Goal: Task Accomplishment & Management: Manage account settings

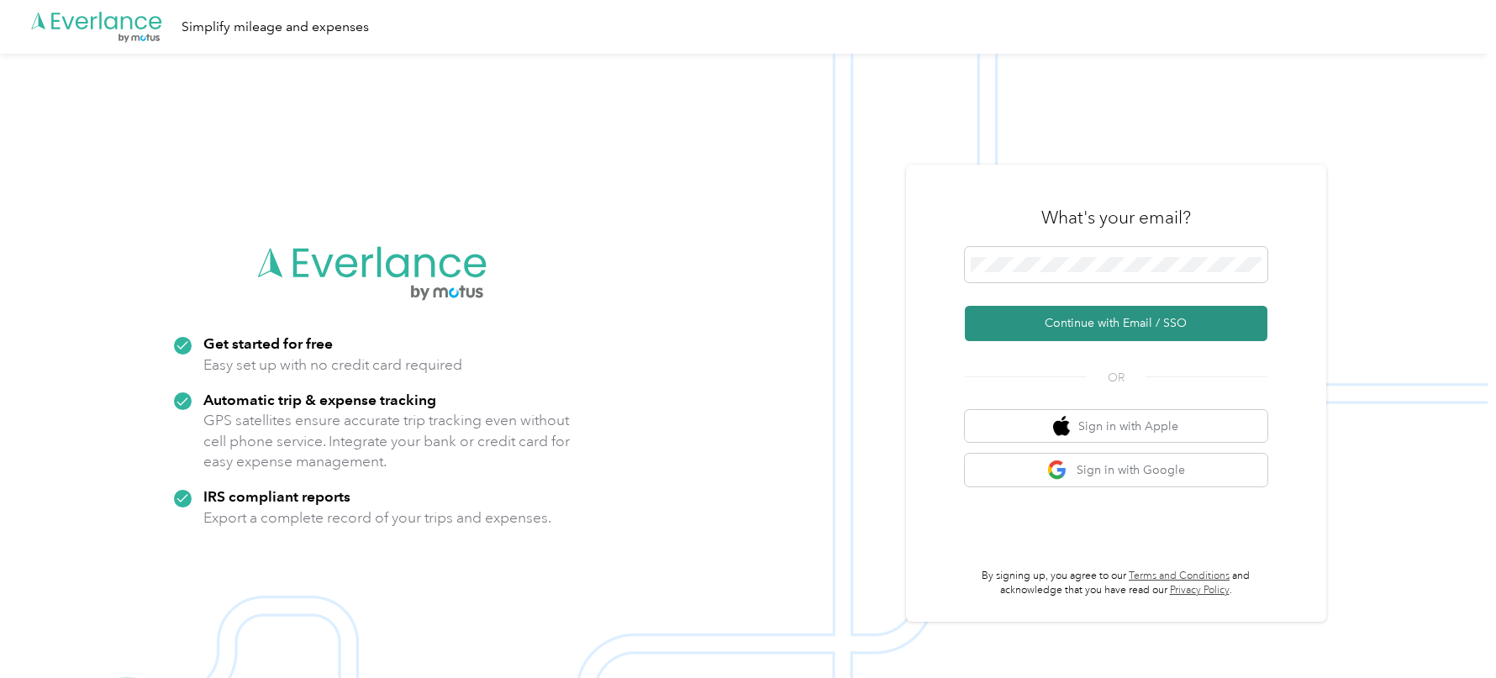
click at [1025, 309] on button "Continue with Email / SSO" at bounding box center [1116, 323] width 303 height 35
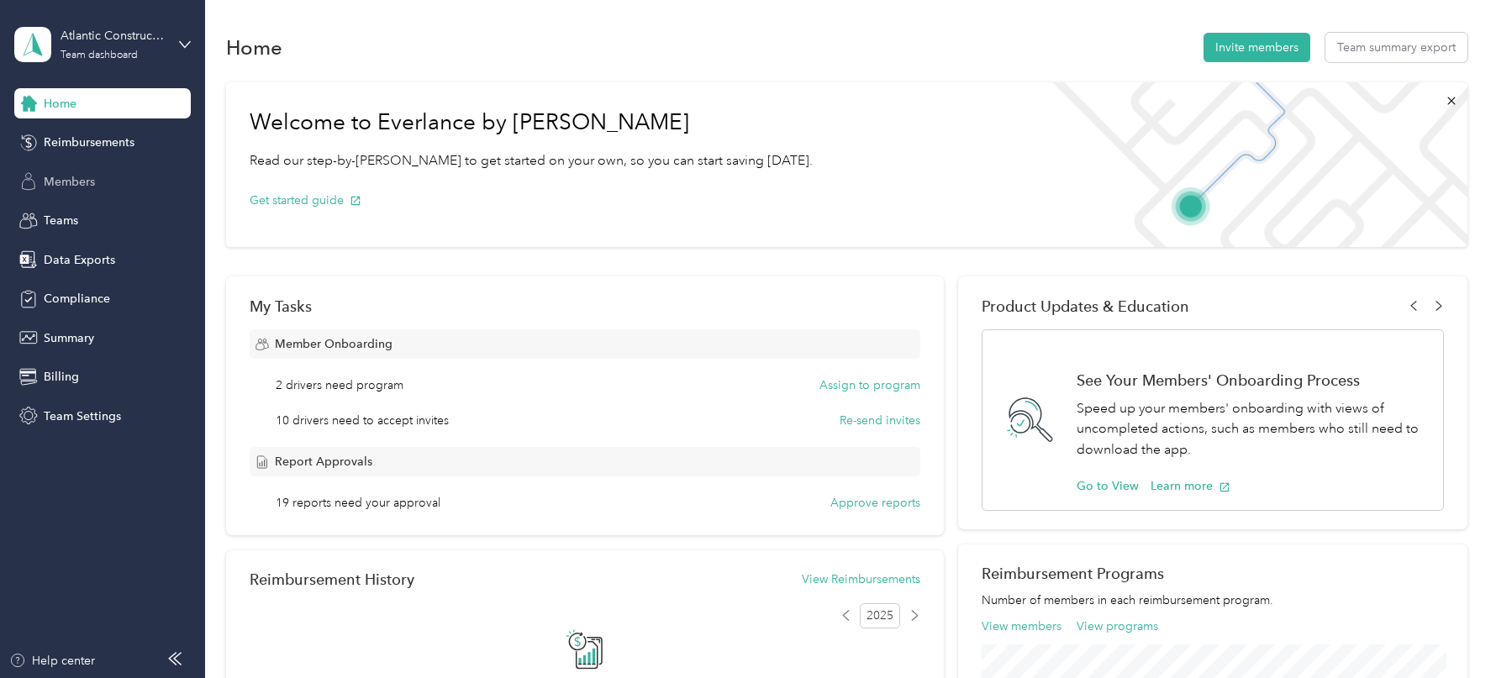
click at [76, 185] on span "Members" at bounding box center [69, 182] width 51 height 18
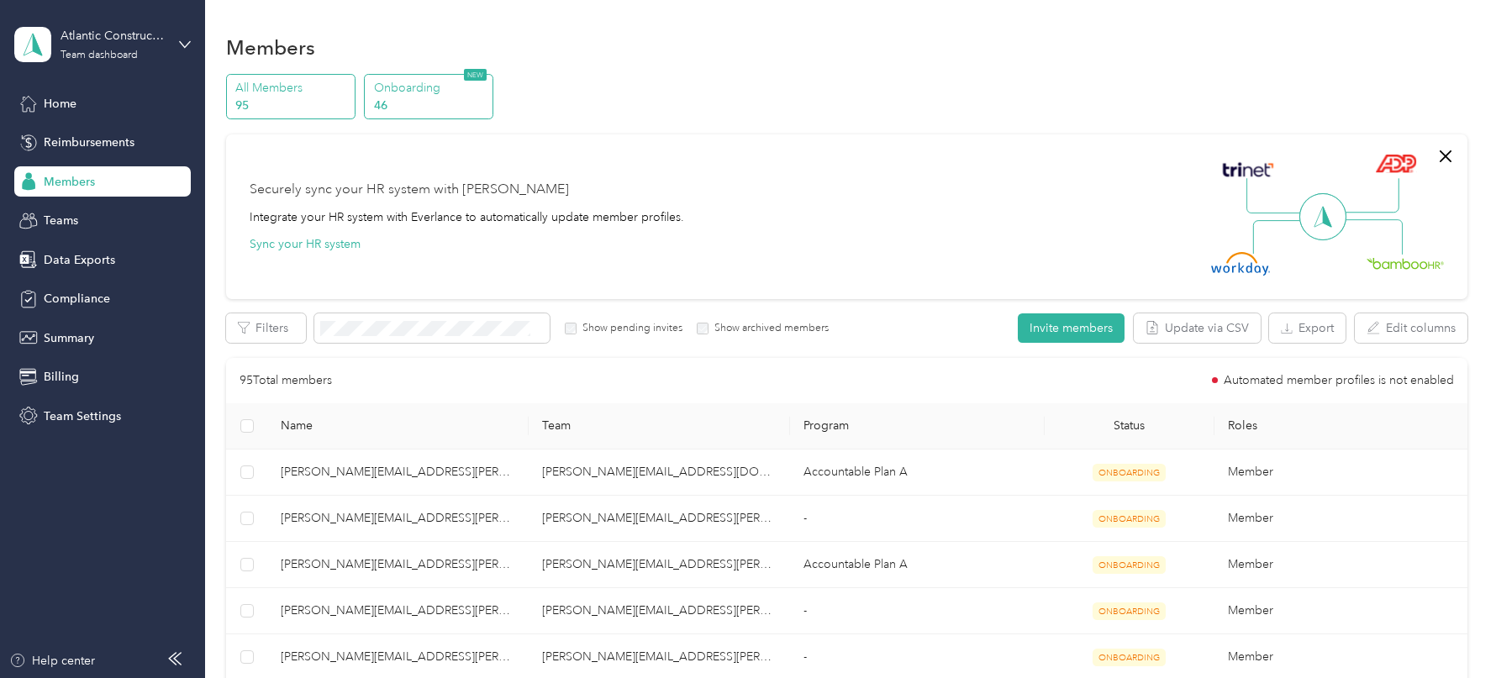
click at [415, 97] on p "46" at bounding box center [431, 106] width 114 height 18
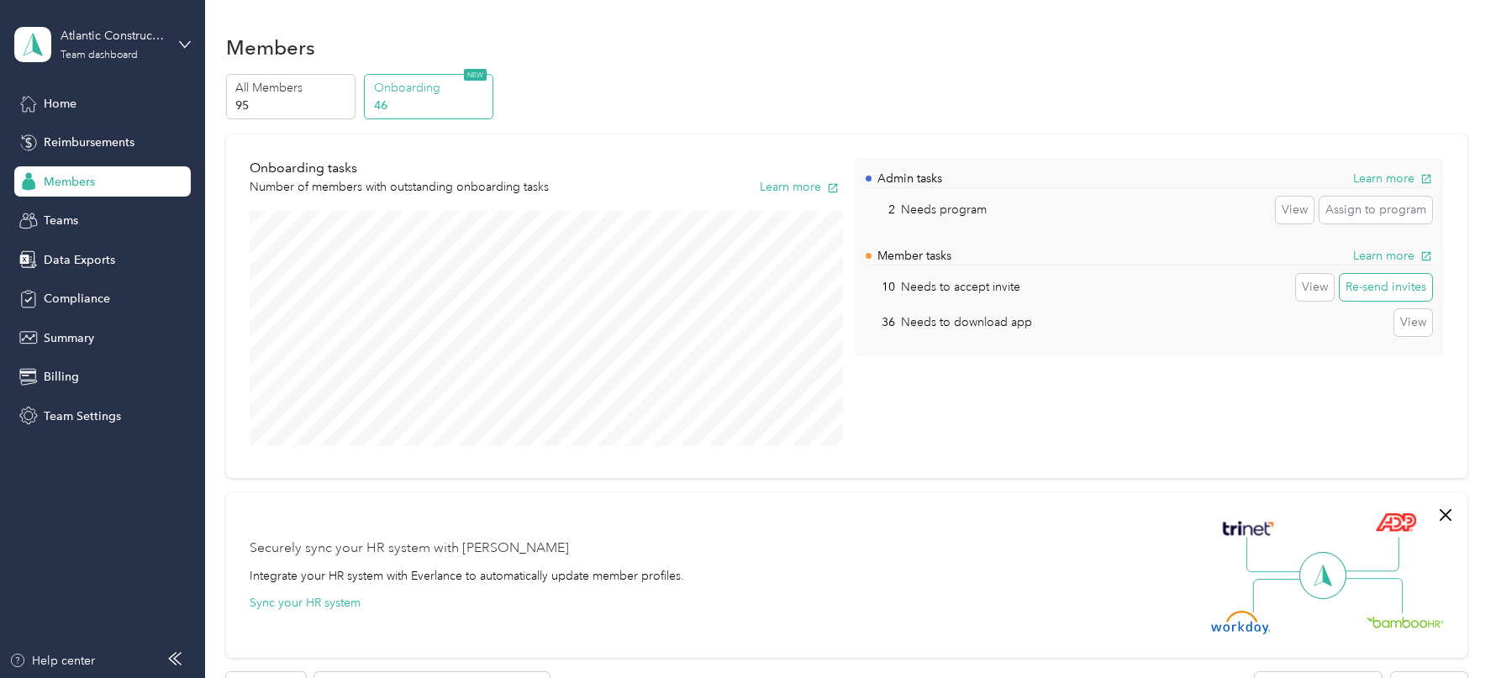
click at [1401, 288] on button "Re-send invites" at bounding box center [1386, 287] width 92 height 27
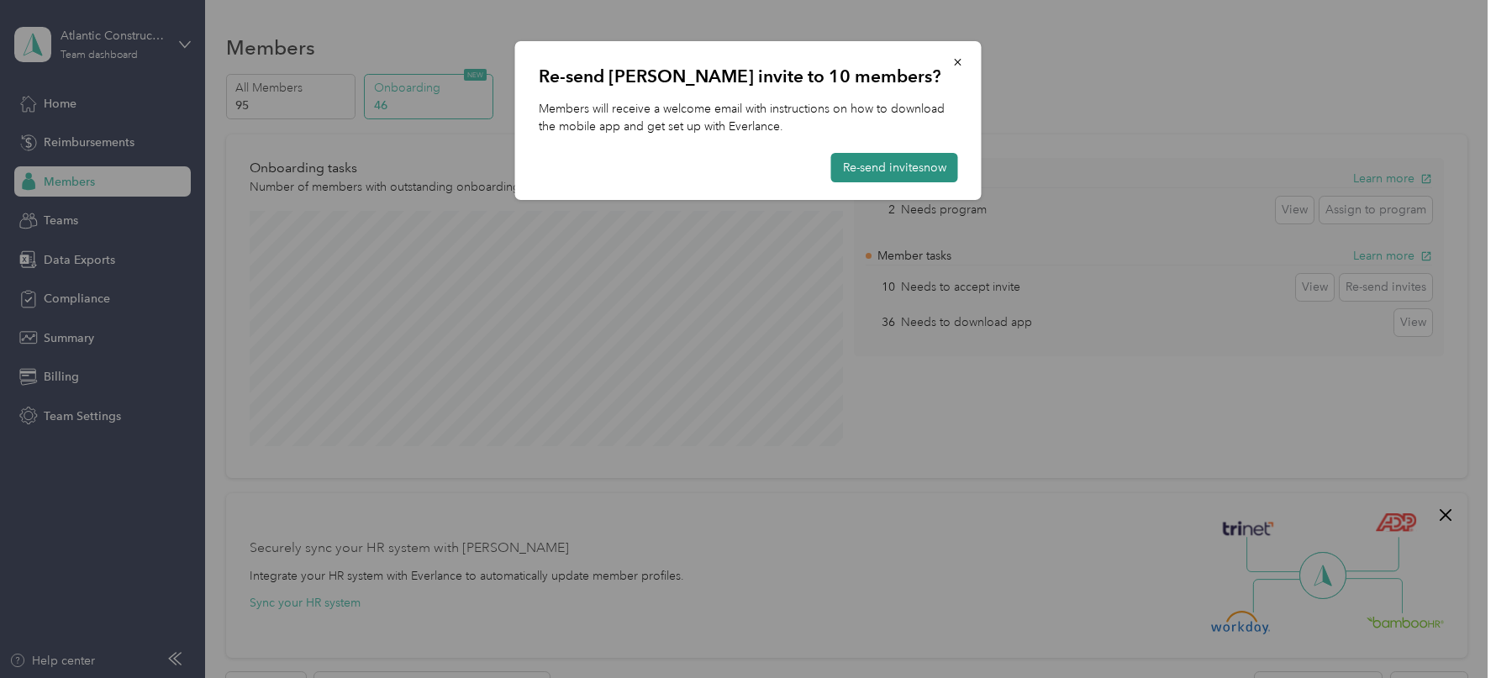
click at [923, 178] on button "Re-send invites now" at bounding box center [894, 167] width 127 height 29
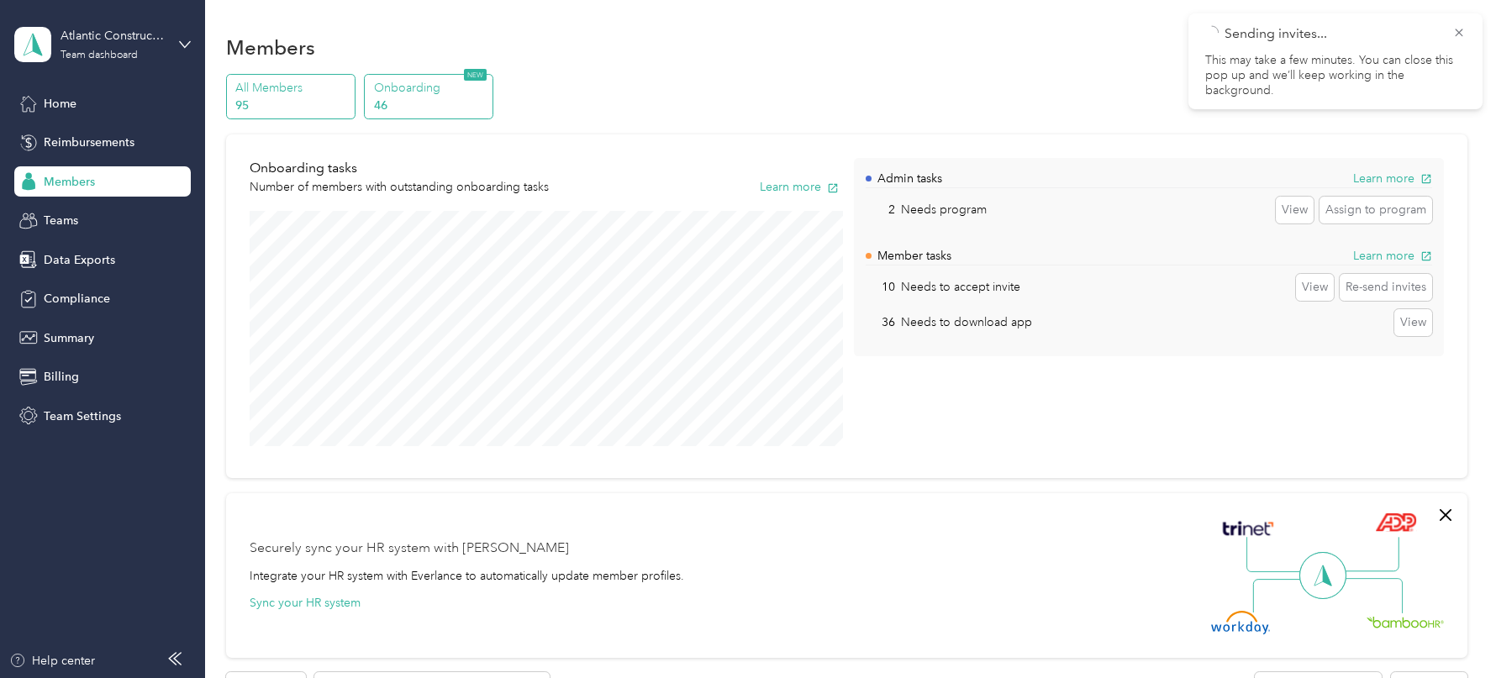
click at [323, 102] on p "95" at bounding box center [292, 106] width 114 height 18
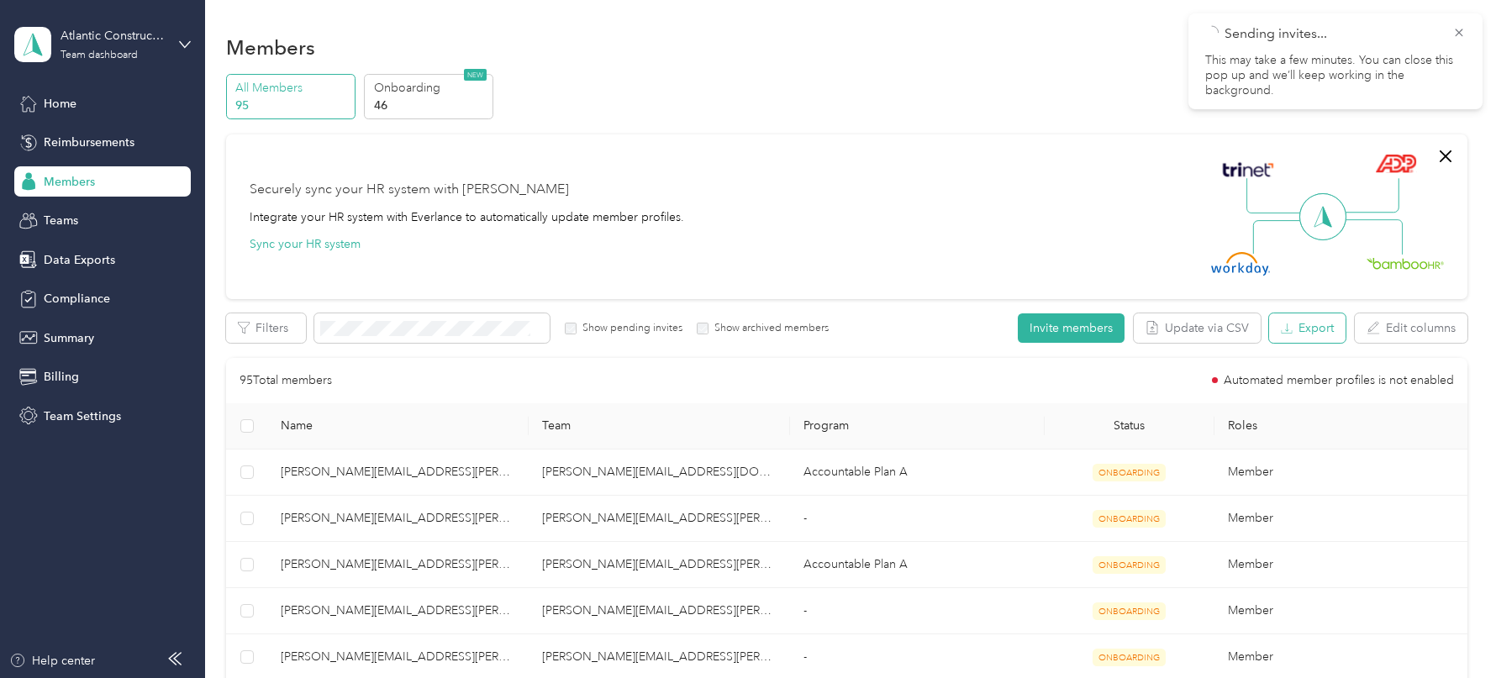
click at [1297, 319] on button "Export" at bounding box center [1307, 327] width 76 height 29
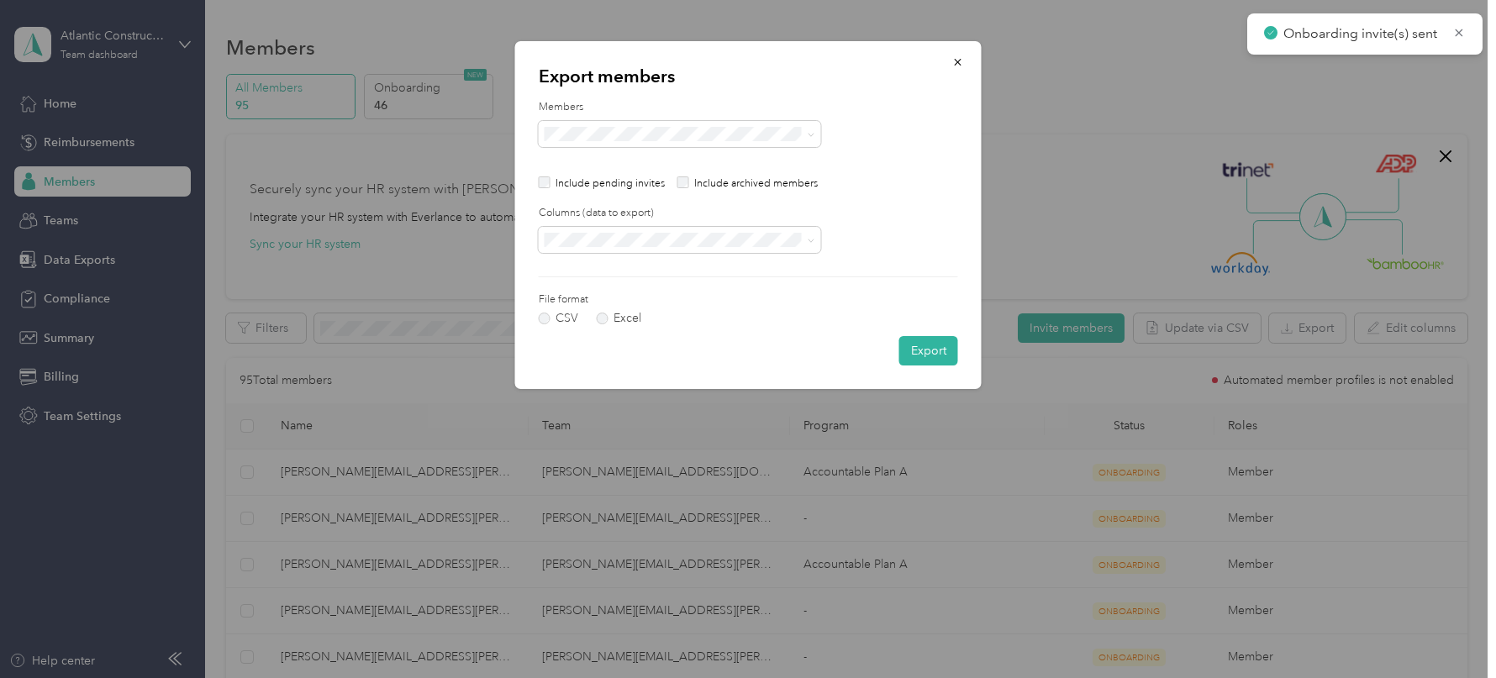
click at [577, 188] on p "Include pending invites" at bounding box center [609, 183] width 109 height 15
click at [553, 187] on div "Include pending invites" at bounding box center [602, 183] width 127 height 15
click at [536, 183] on div "Export members Members Include pending invites Include archived members Columns…" at bounding box center [748, 215] width 466 height 348
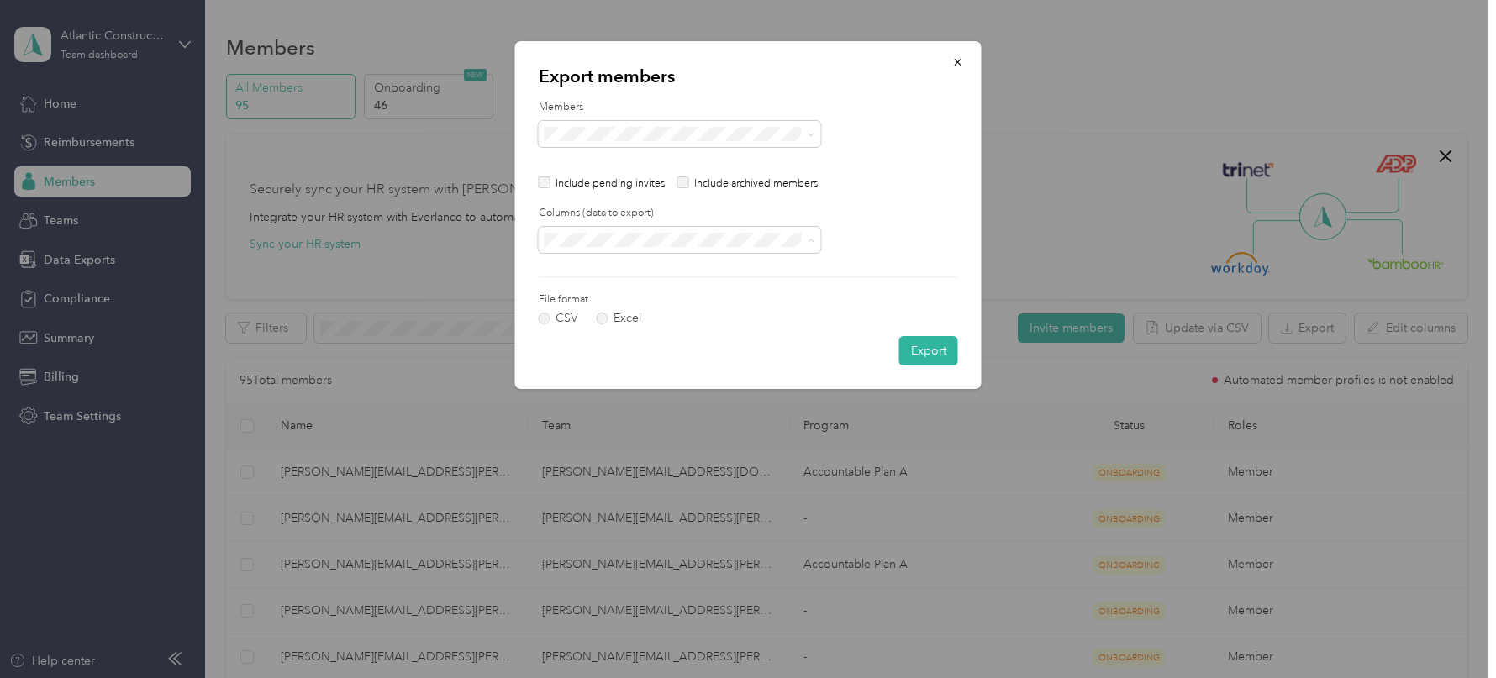
click at [613, 292] on div "All columns" at bounding box center [679, 299] width 259 height 18
click at [919, 345] on button "Export" at bounding box center [928, 350] width 59 height 29
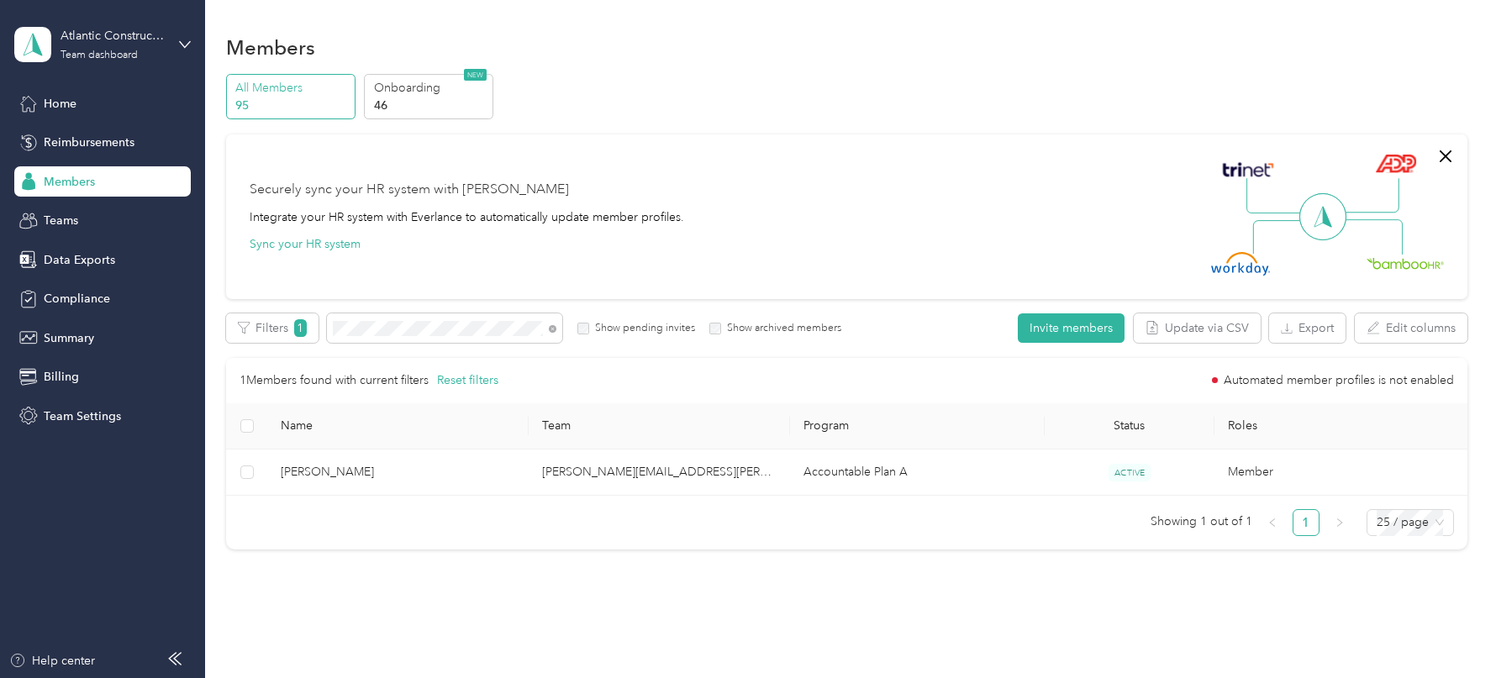
click at [727, 460] on td "[PERSON_NAME][EMAIL_ADDRESS][PERSON_NAME][DOMAIN_NAME]" at bounding box center [659, 473] width 261 height 46
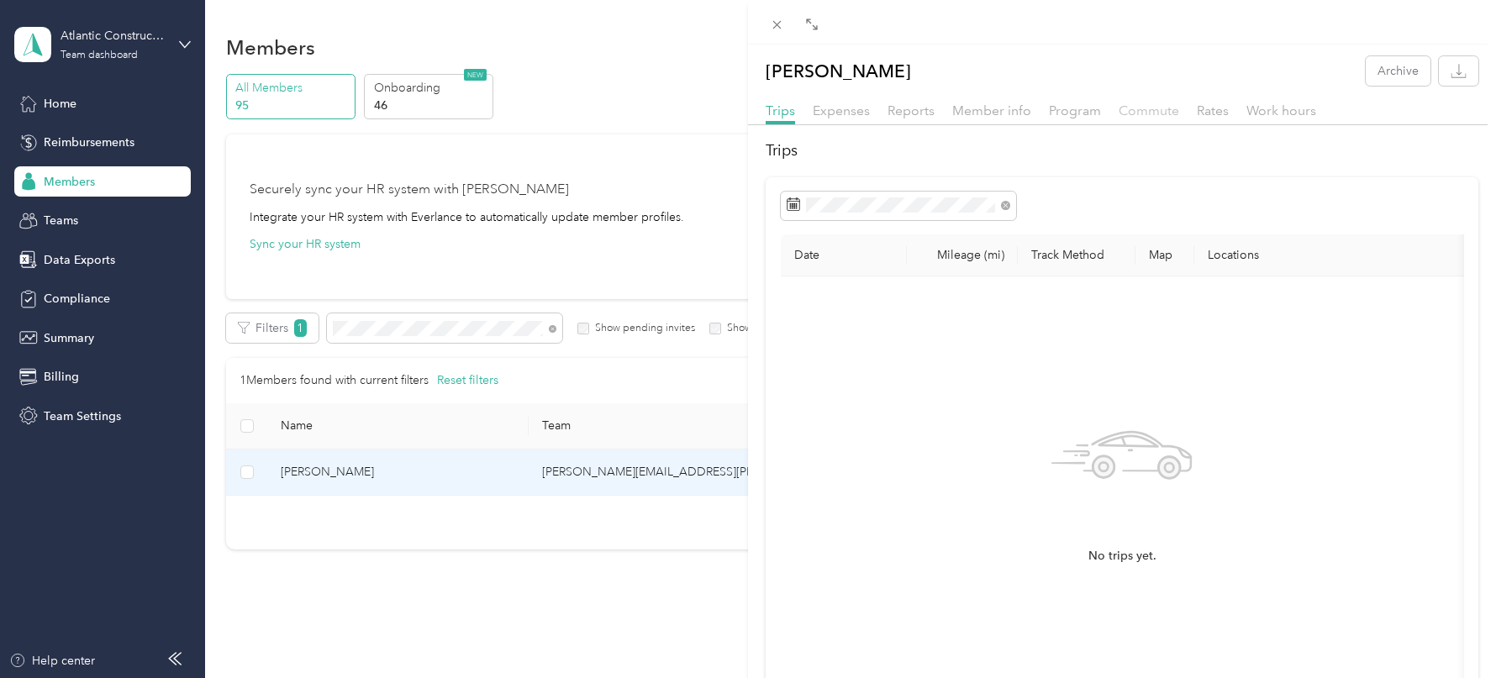
click at [1153, 113] on span "Commute" at bounding box center [1149, 111] width 61 height 16
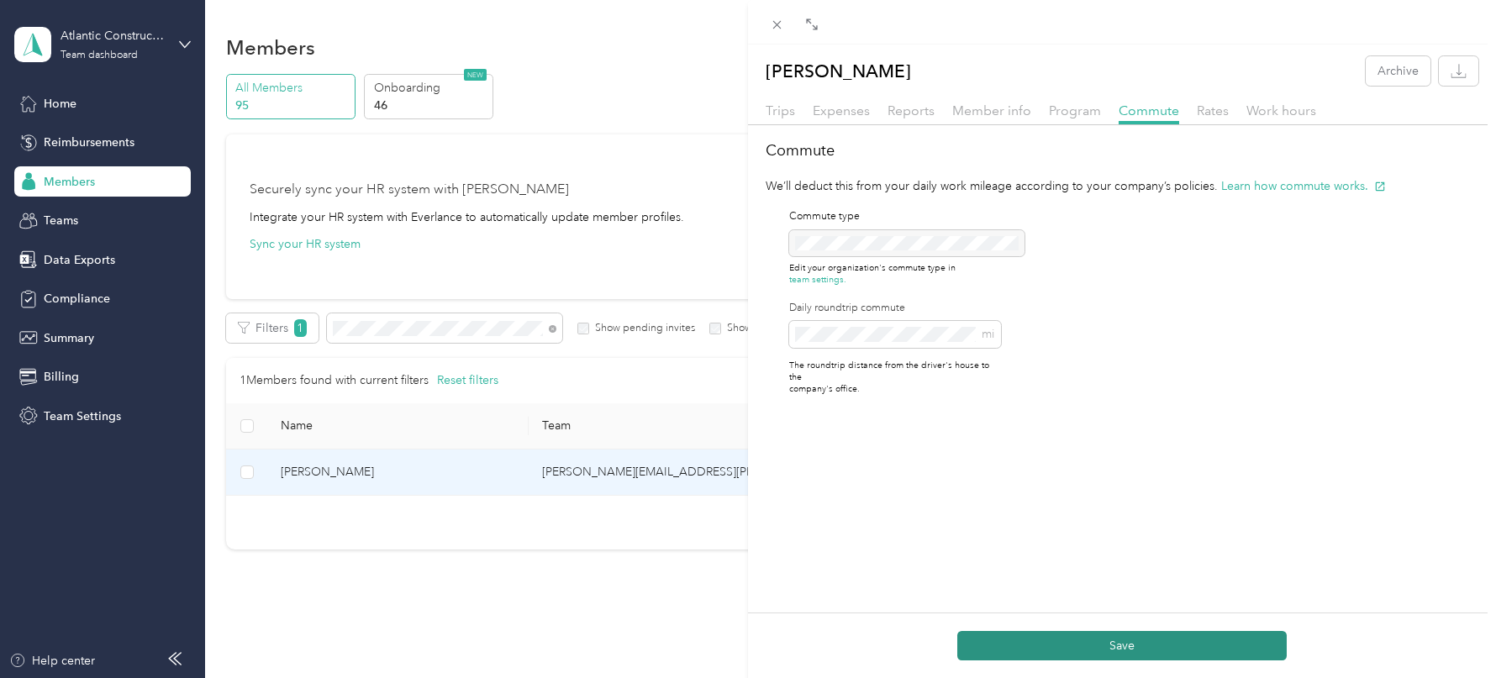
click at [1053, 654] on button "Save" at bounding box center [1121, 645] width 329 height 29
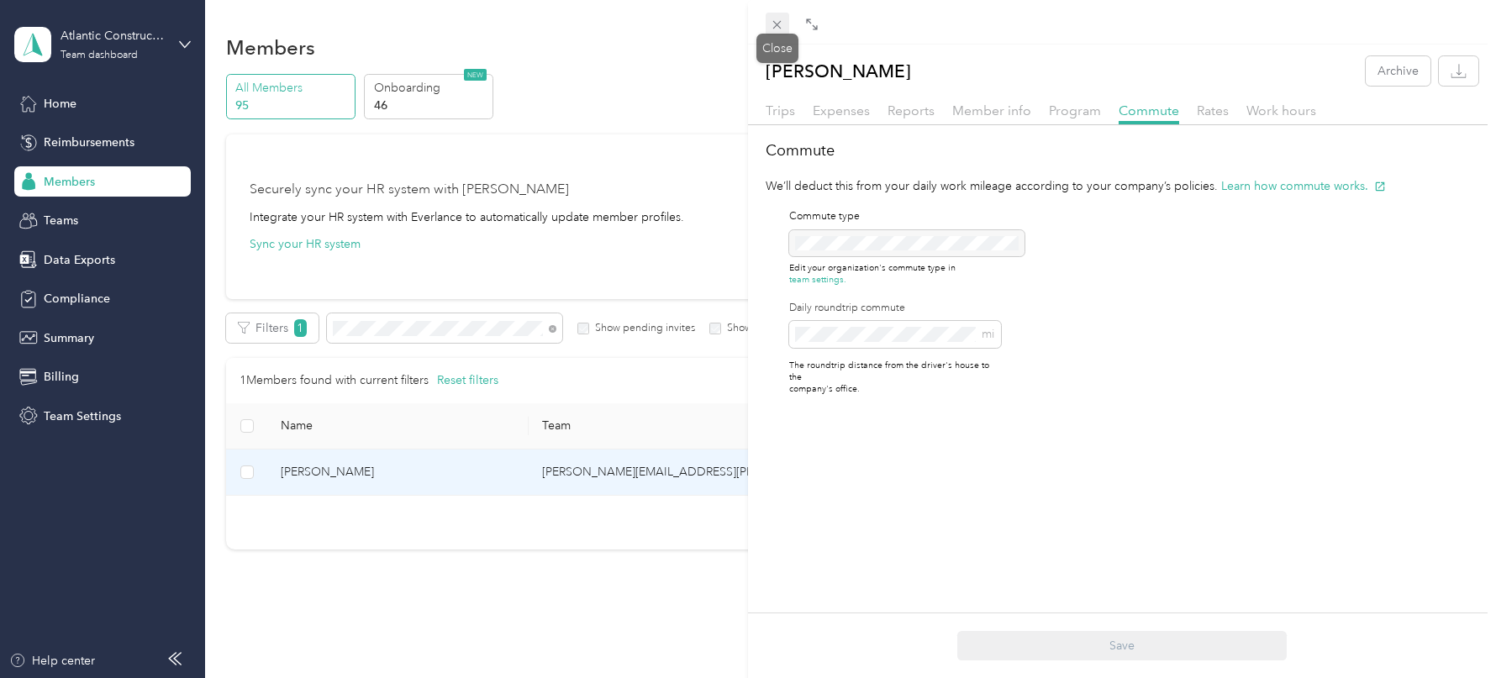
click at [776, 30] on icon at bounding box center [777, 25] width 14 height 14
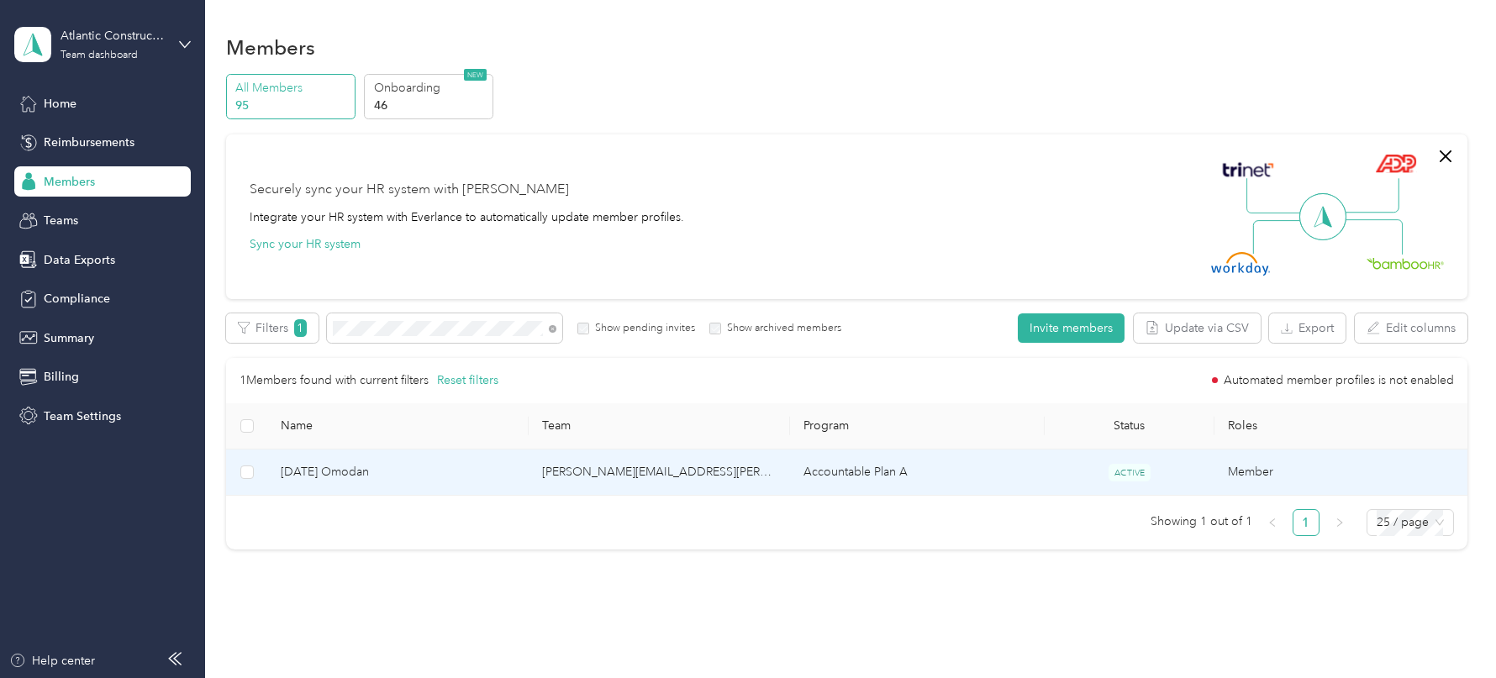
click at [747, 471] on td "[PERSON_NAME][EMAIL_ADDRESS][PERSON_NAME][DOMAIN_NAME]" at bounding box center [659, 473] width 261 height 46
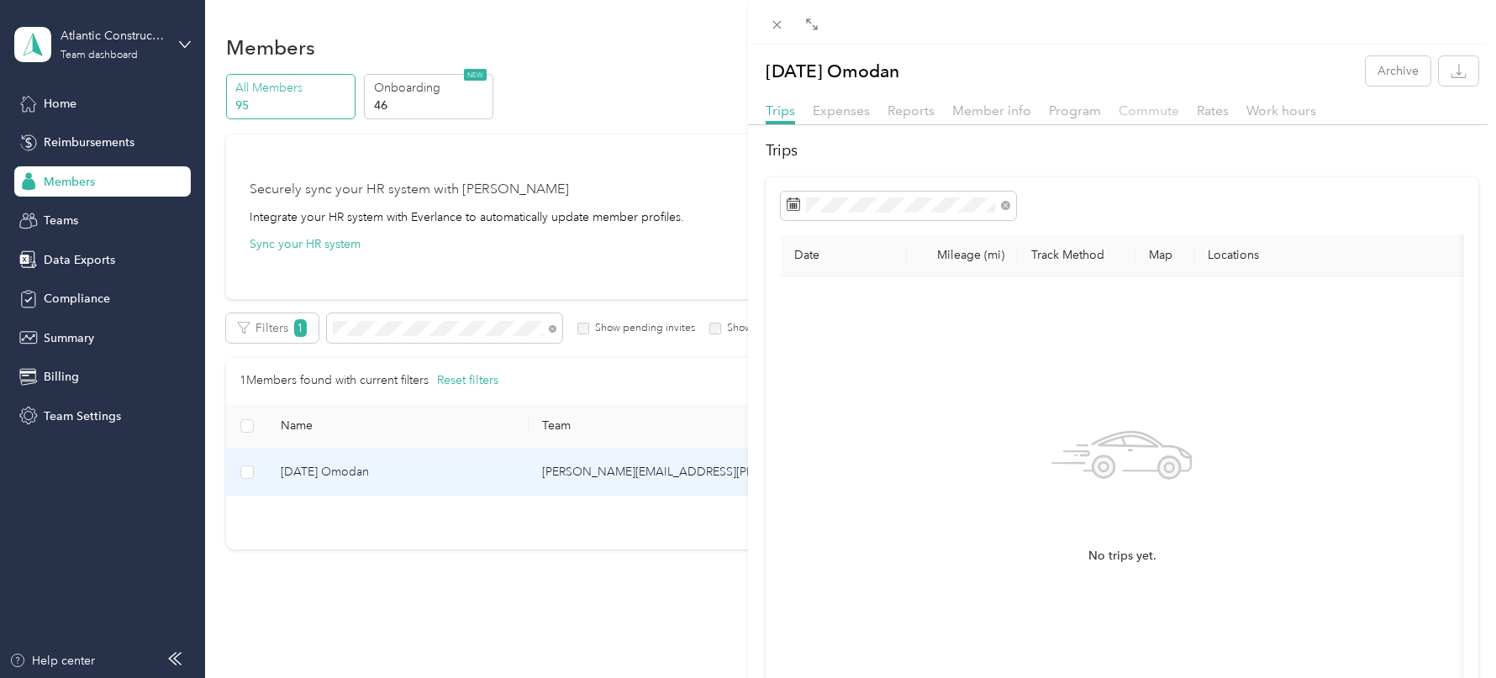
click at [1146, 111] on span "Commute" at bounding box center [1149, 111] width 61 height 16
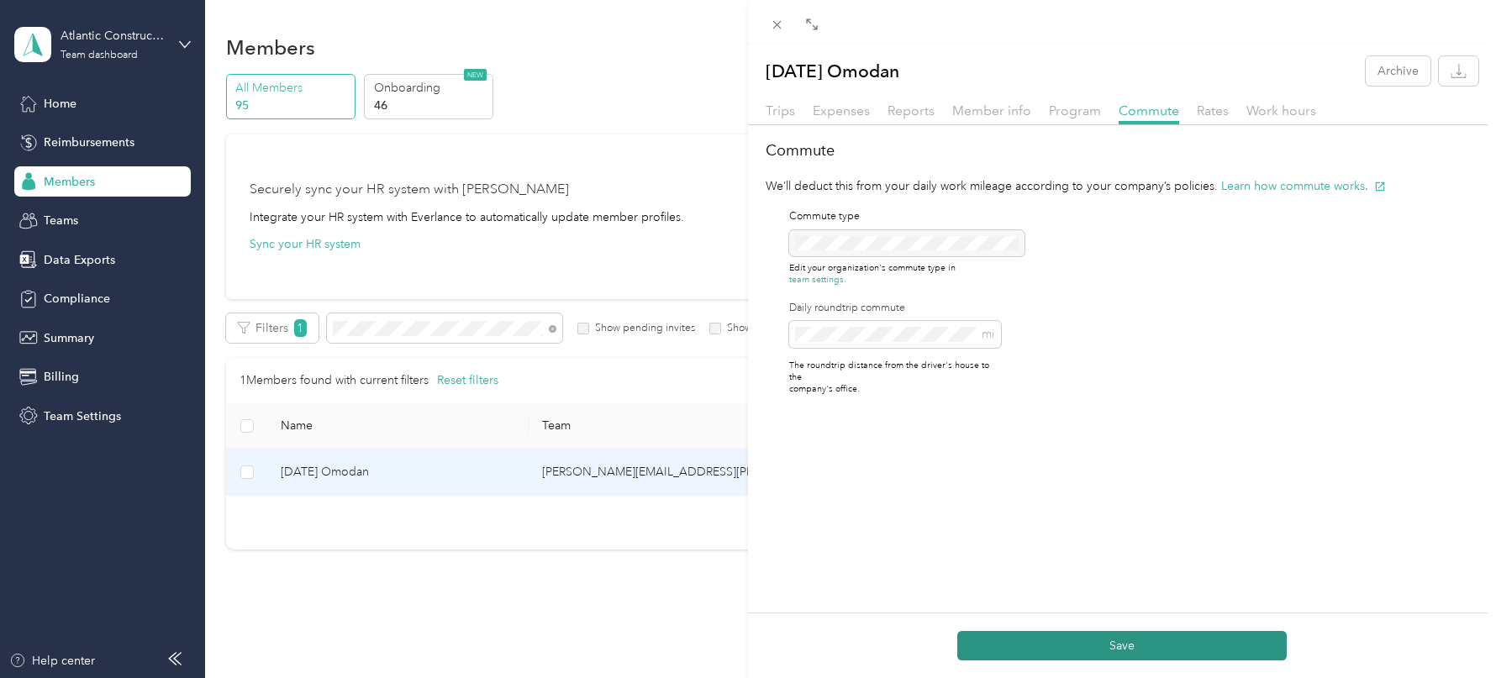
click at [1071, 647] on button "Save" at bounding box center [1121, 645] width 329 height 29
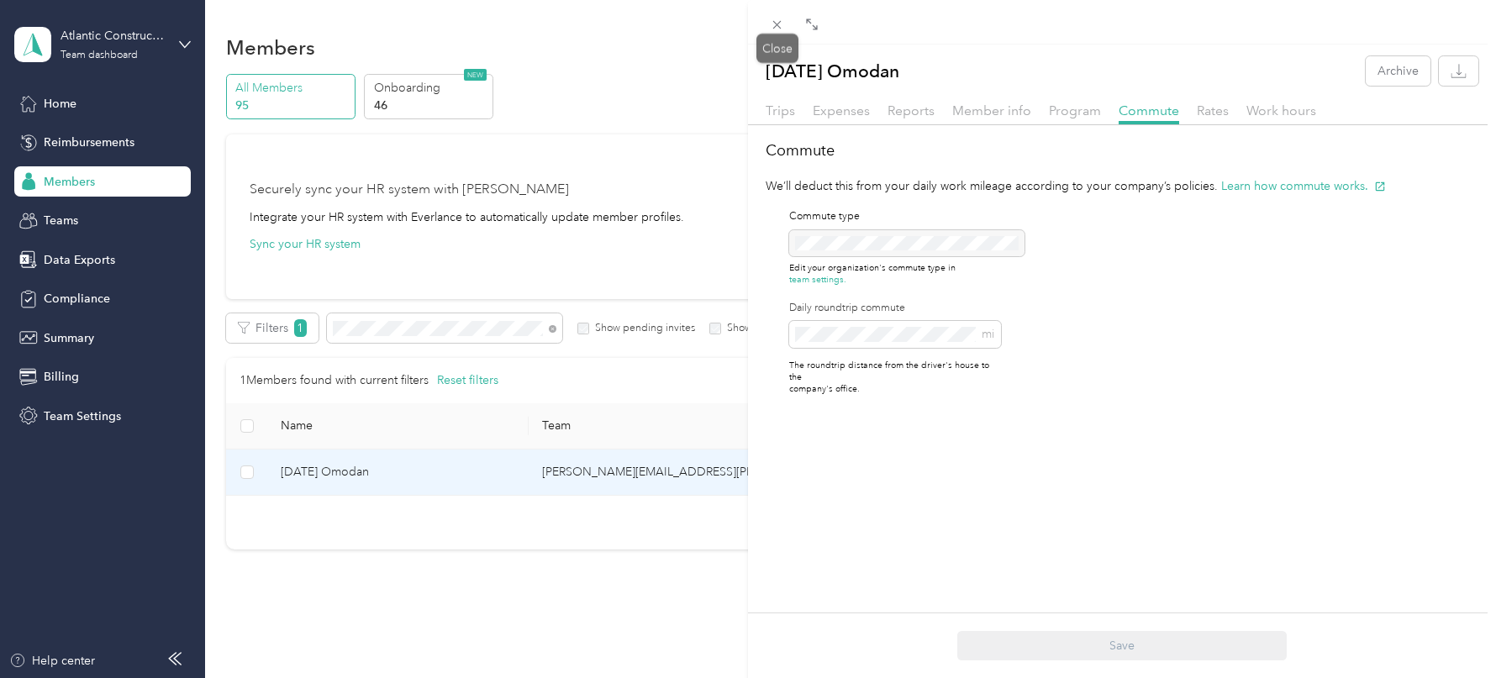
click at [774, 38] on div "Close" at bounding box center [777, 48] width 42 height 29
click at [420, 319] on div "[DATE] Omodan Archive Trips Expenses Reports Member info Program Commute Rates …" at bounding box center [748, 339] width 1496 height 678
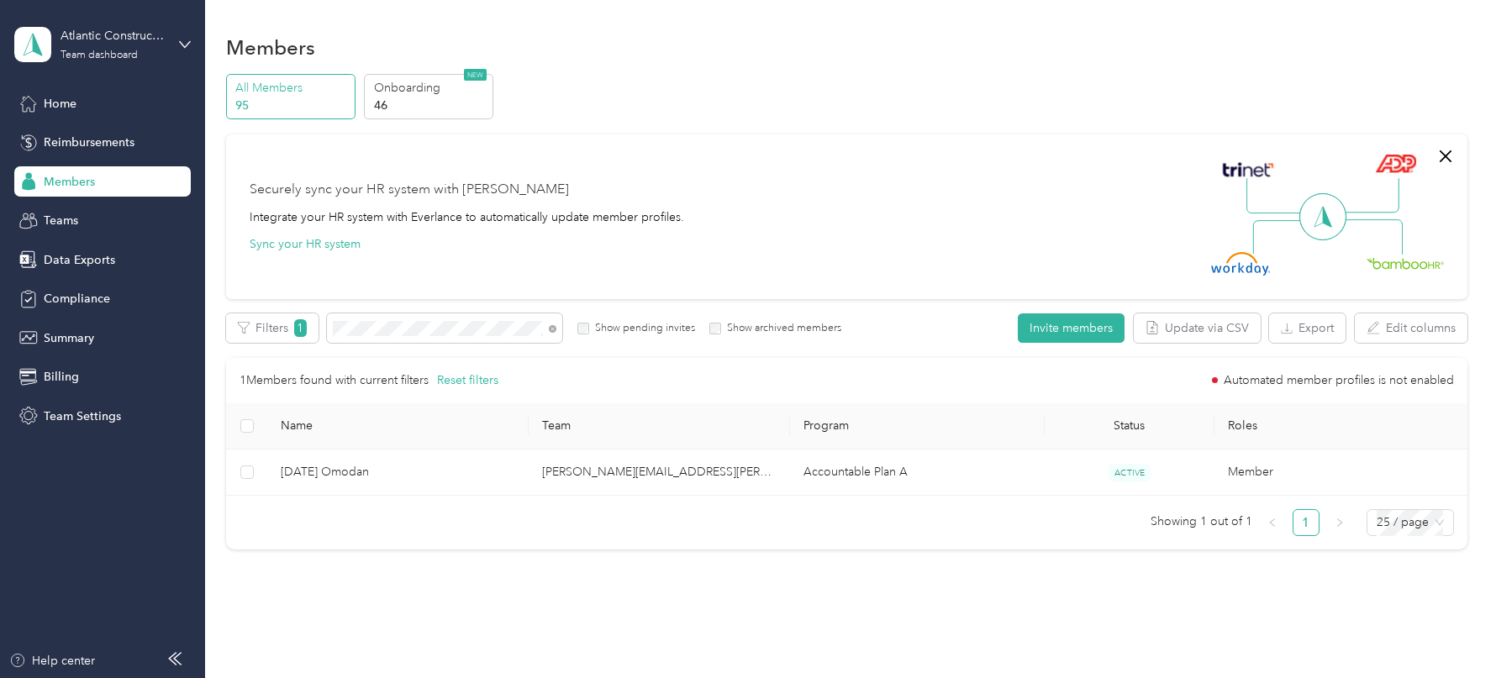
click at [420, 319] on div at bounding box center [748, 339] width 1496 height 678
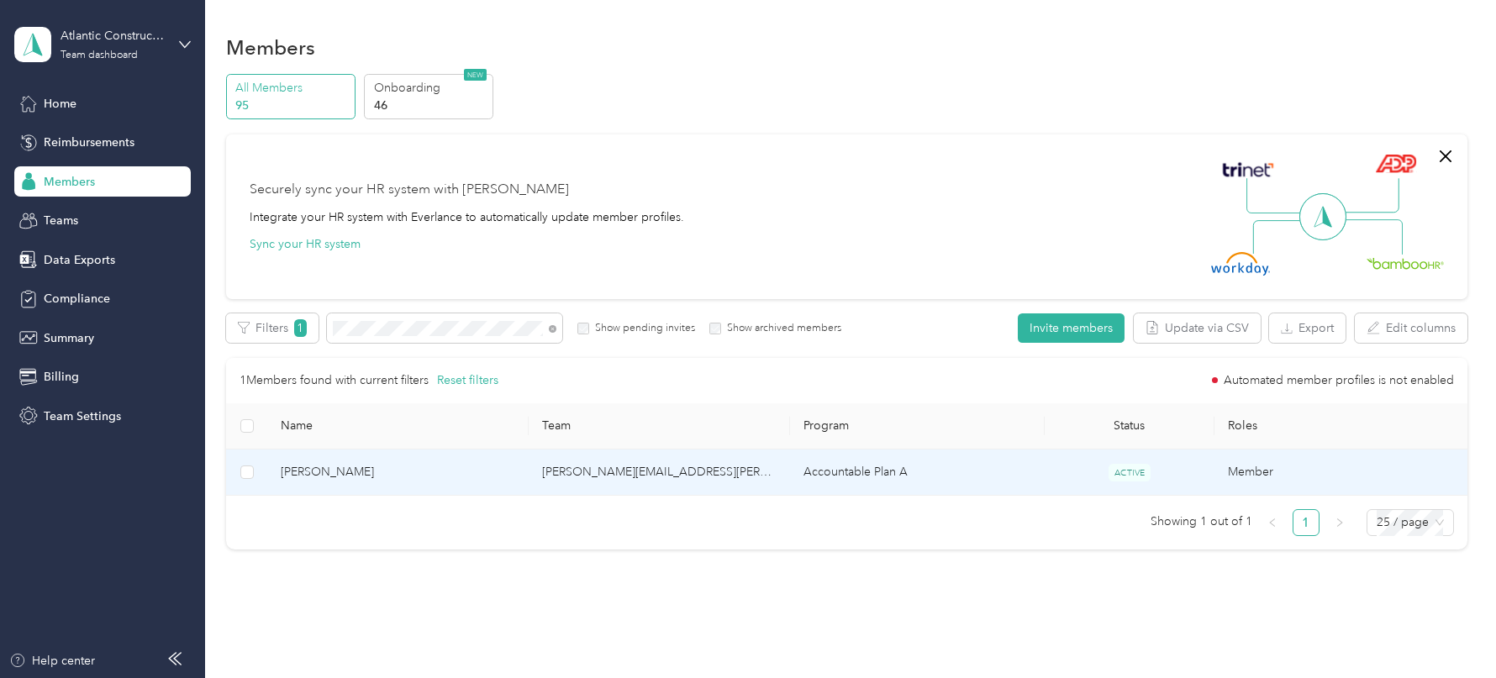
click at [446, 475] on span "[PERSON_NAME]" at bounding box center [398, 472] width 234 height 18
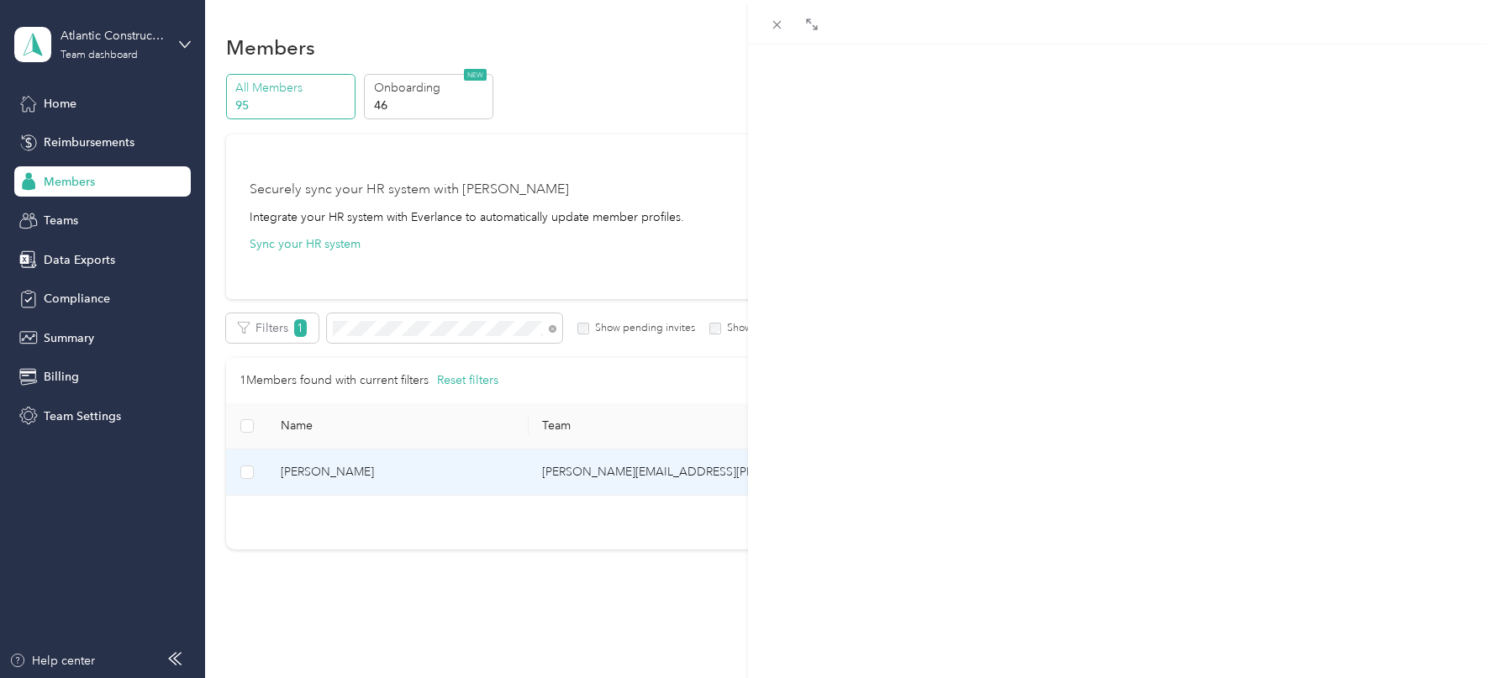
click at [1135, 116] on span "Commute" at bounding box center [1149, 111] width 61 height 16
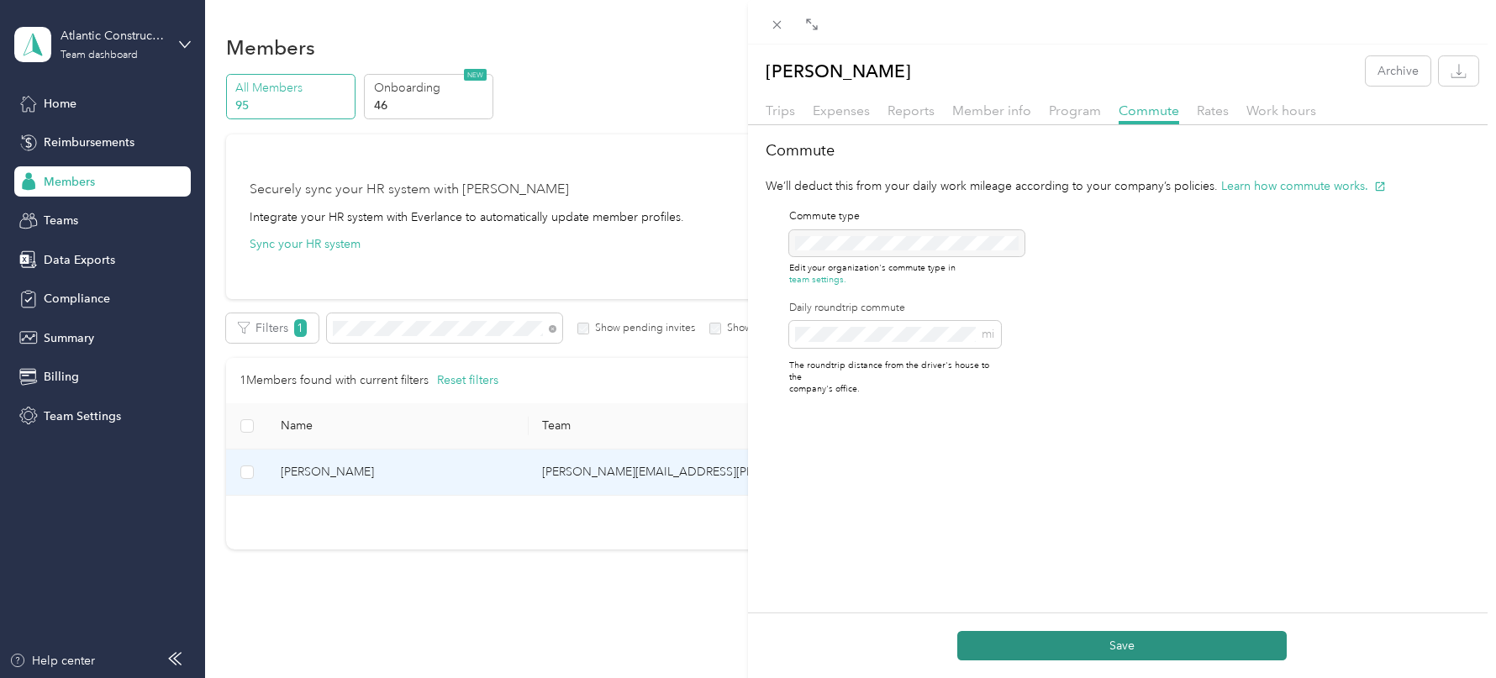
click at [1066, 646] on button "Save" at bounding box center [1121, 645] width 329 height 29
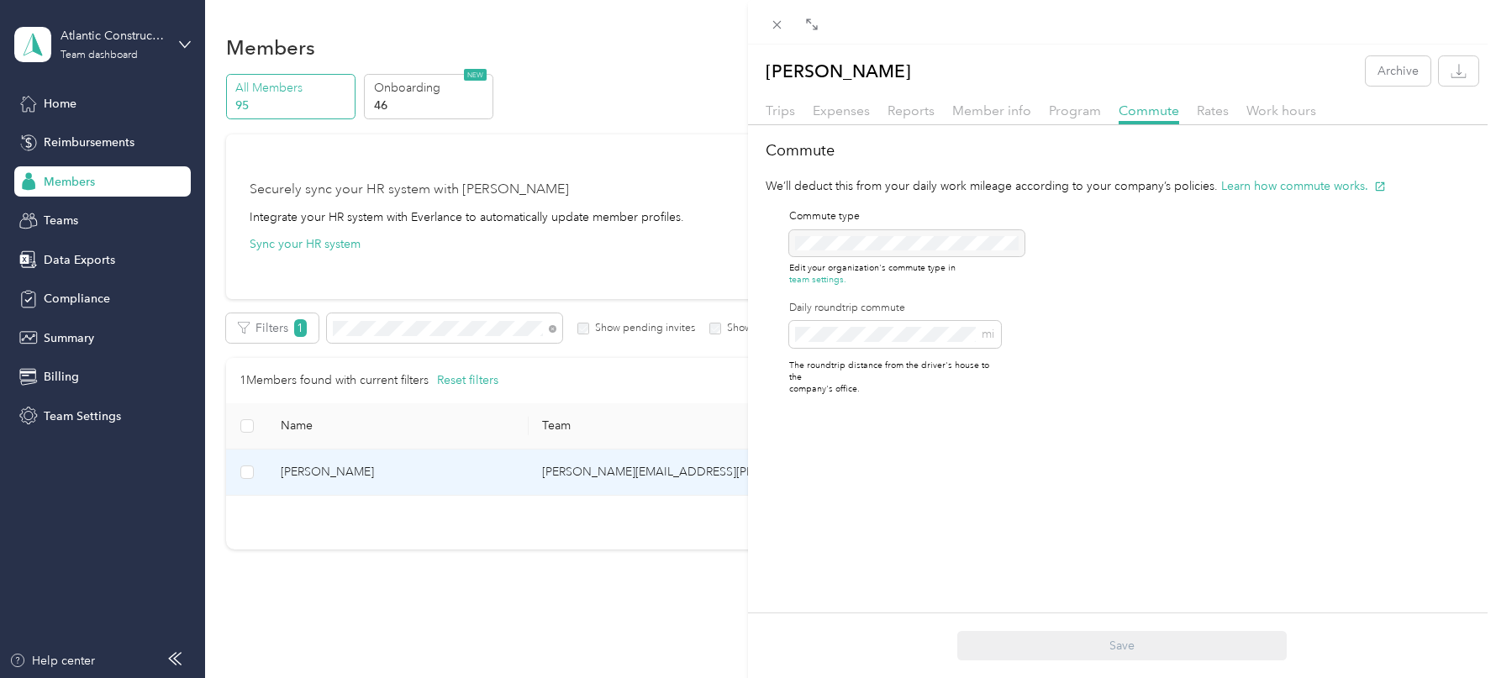
click at [512, 87] on div "[PERSON_NAME] Archive Trips Expenses Reports Member info Program Commute Rates …" at bounding box center [748, 339] width 1496 height 678
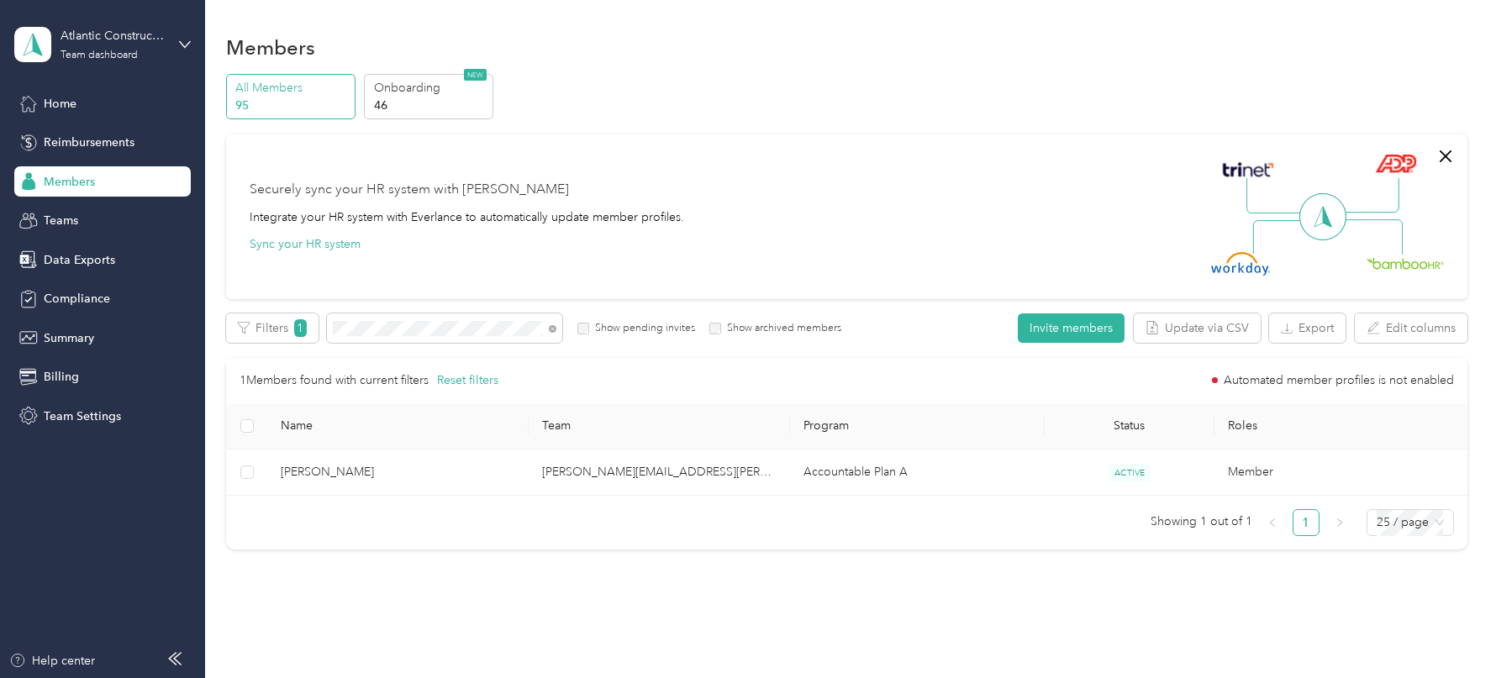
click at [445, 100] on div at bounding box center [748, 339] width 1496 height 678
click at [444, 100] on p "46" at bounding box center [431, 106] width 114 height 18
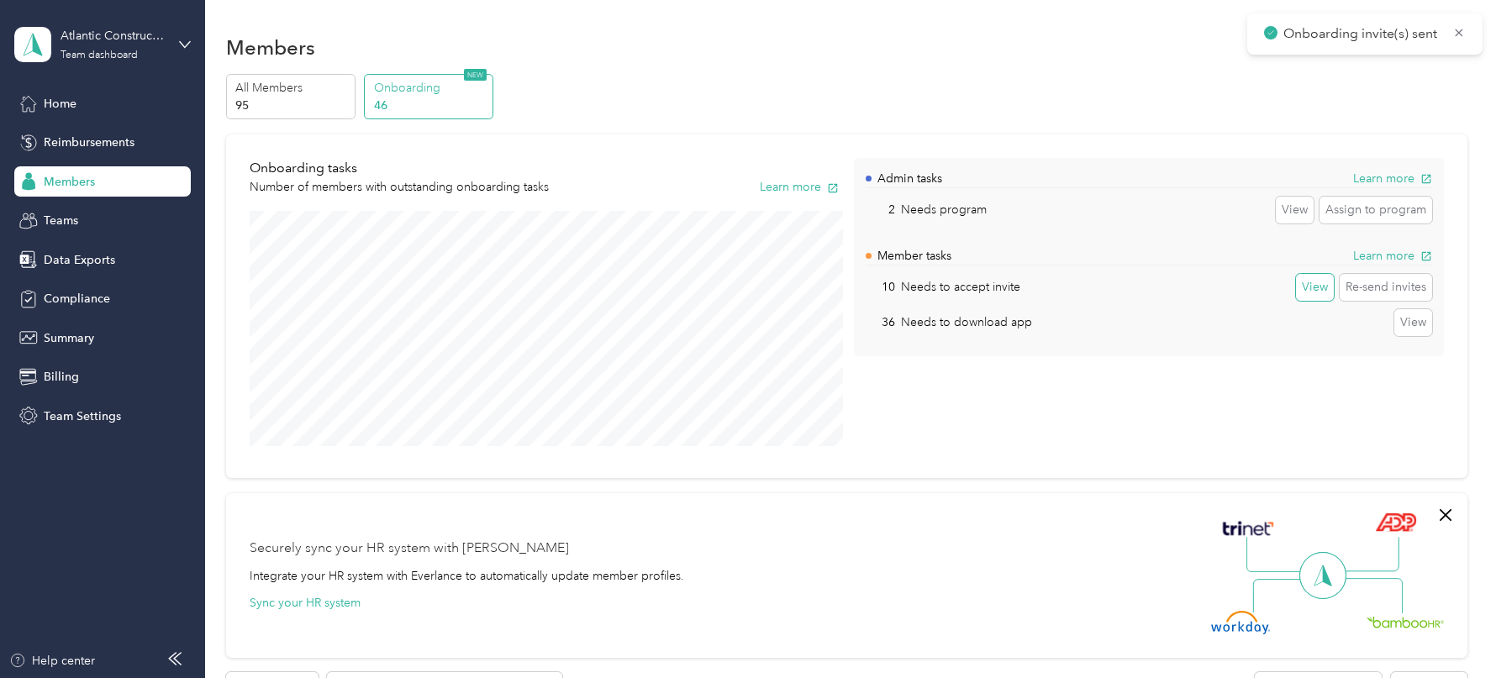
click at [1328, 284] on button "View" at bounding box center [1315, 287] width 38 height 27
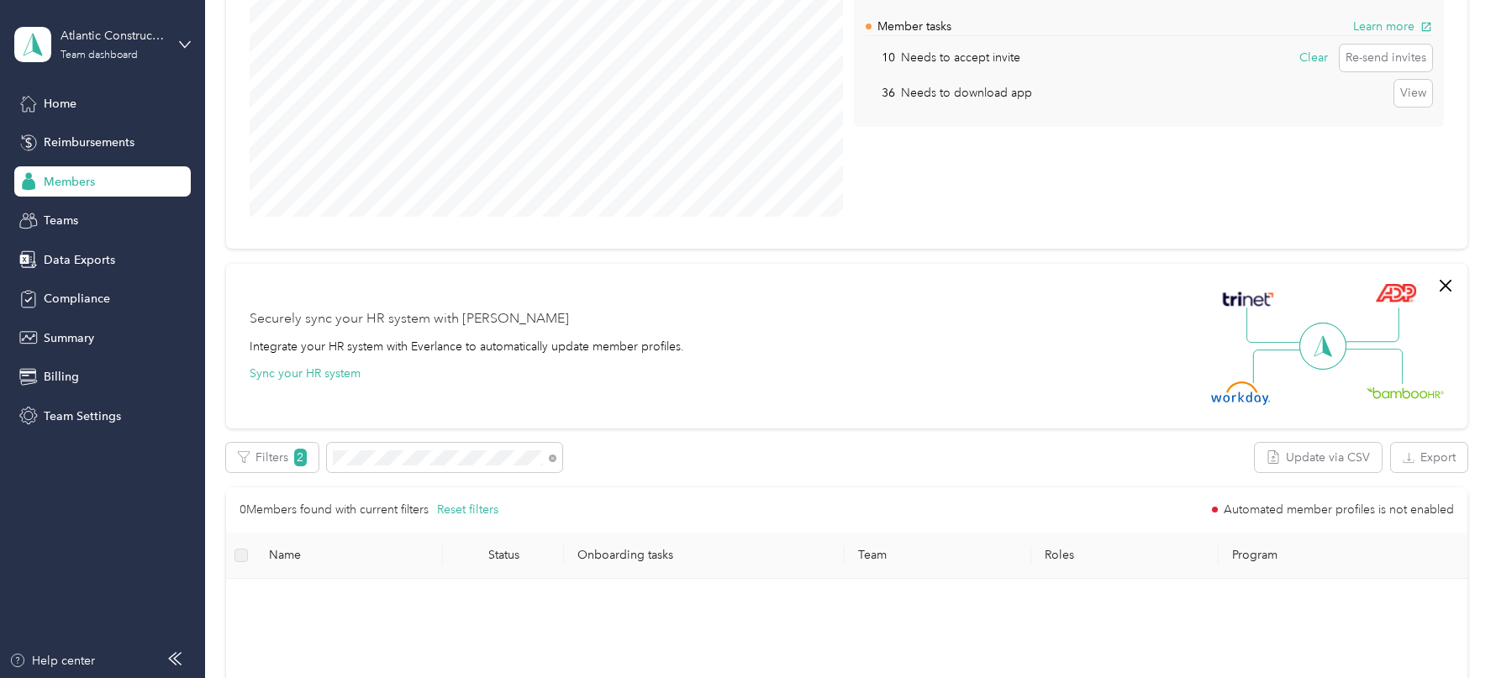
scroll to position [60, 0]
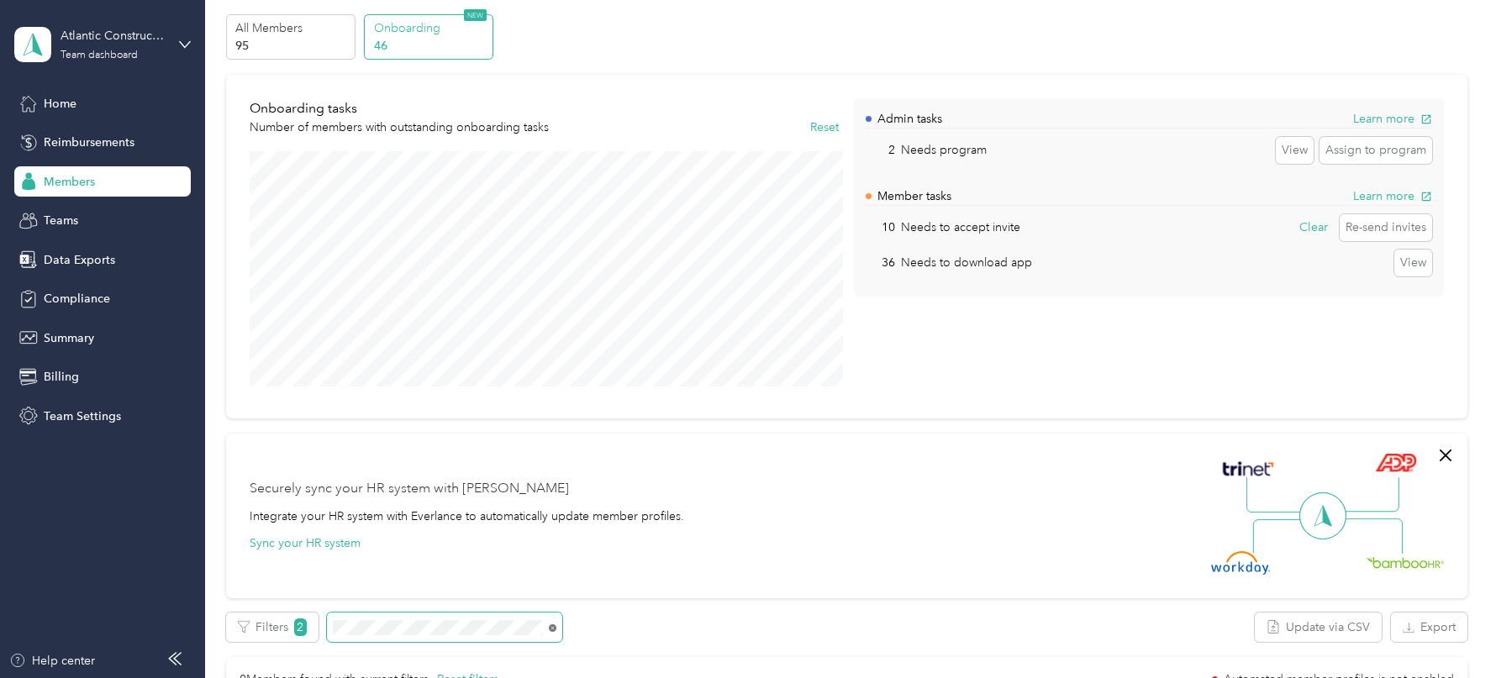
click at [551, 624] on icon at bounding box center [553, 628] width 8 height 8
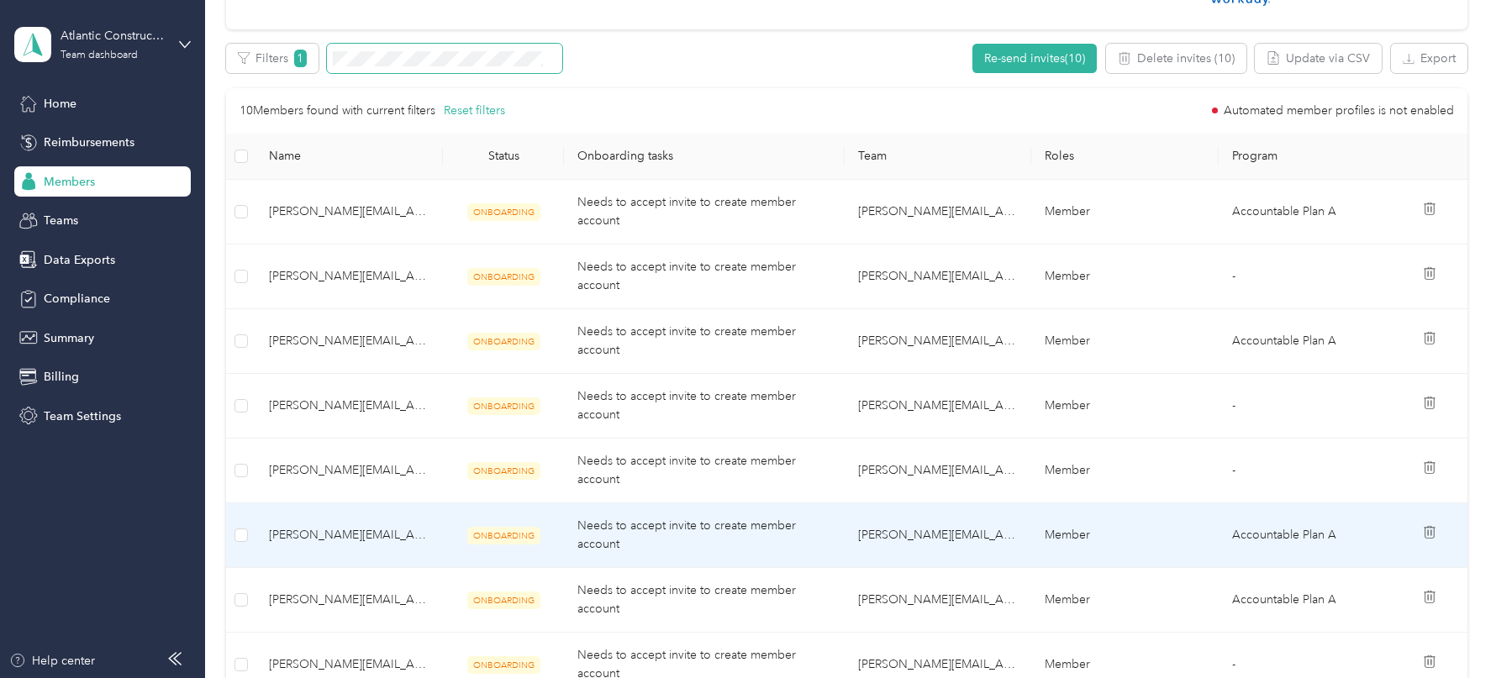
scroll to position [630, 0]
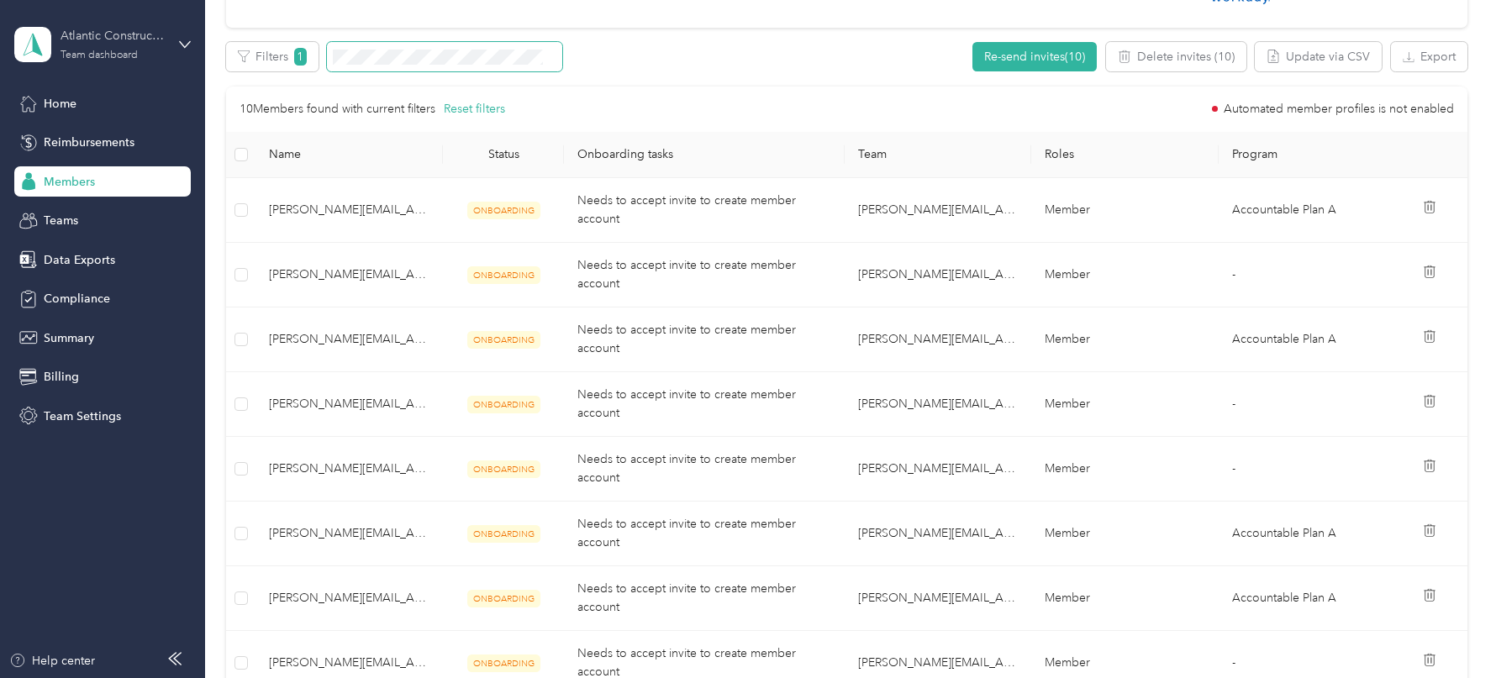
click at [73, 28] on div "Atlantic Constructors" at bounding box center [113, 36] width 105 height 18
click at [96, 217] on div "Log out" at bounding box center [191, 214] width 330 height 29
